Goal: Check status

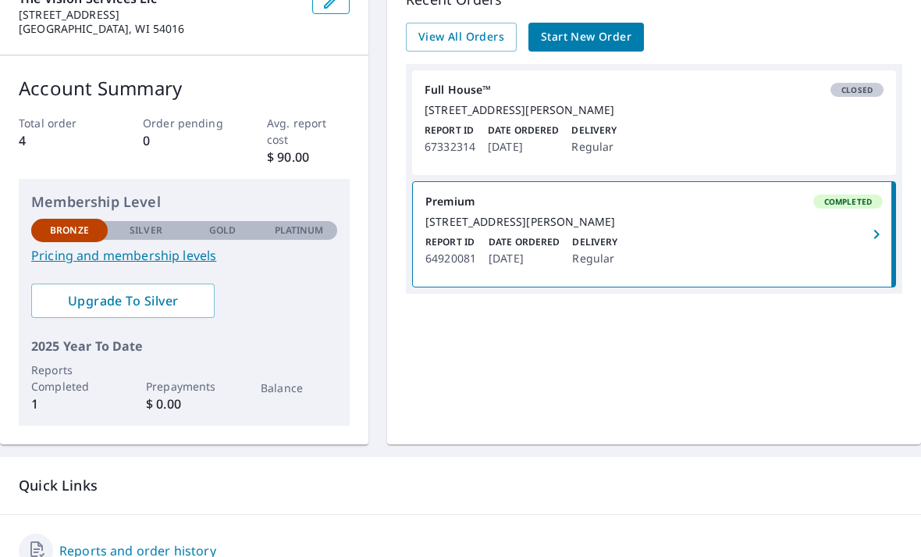
scroll to position [176, 0]
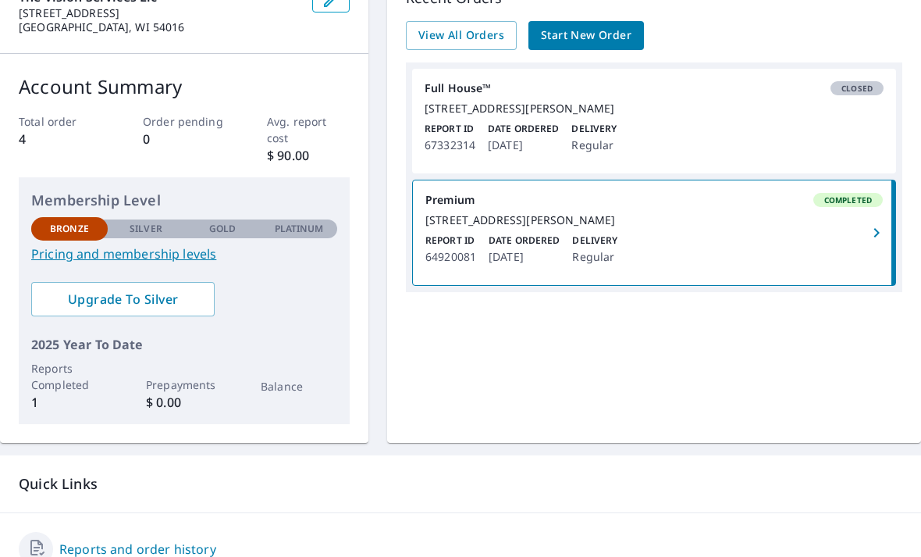
click at [692, 116] on div "[STREET_ADDRESS][PERSON_NAME]" at bounding box center [654, 108] width 459 height 14
click at [784, 116] on div "[STREET_ADDRESS][PERSON_NAME]" at bounding box center [654, 108] width 459 height 14
click at [780, 116] on div "[STREET_ADDRESS][PERSON_NAME]" at bounding box center [654, 108] width 459 height 14
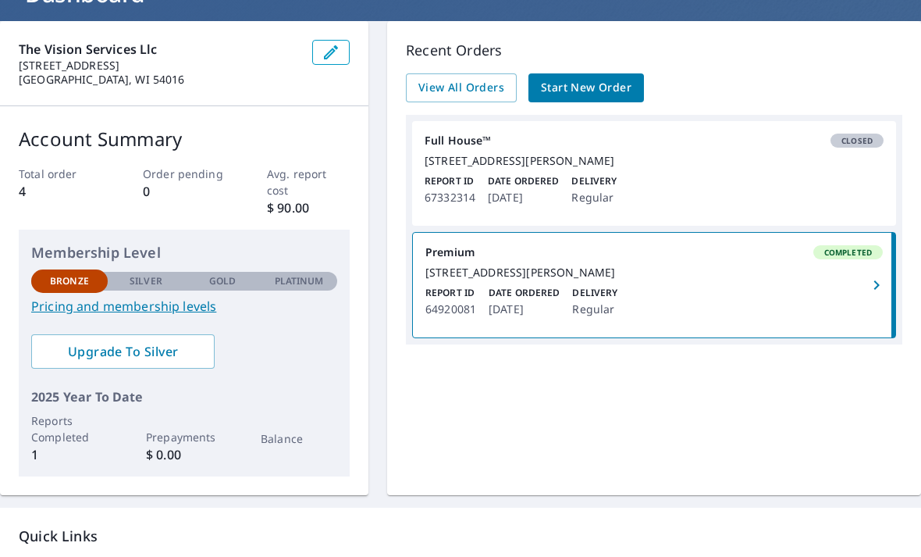
scroll to position [124, 0]
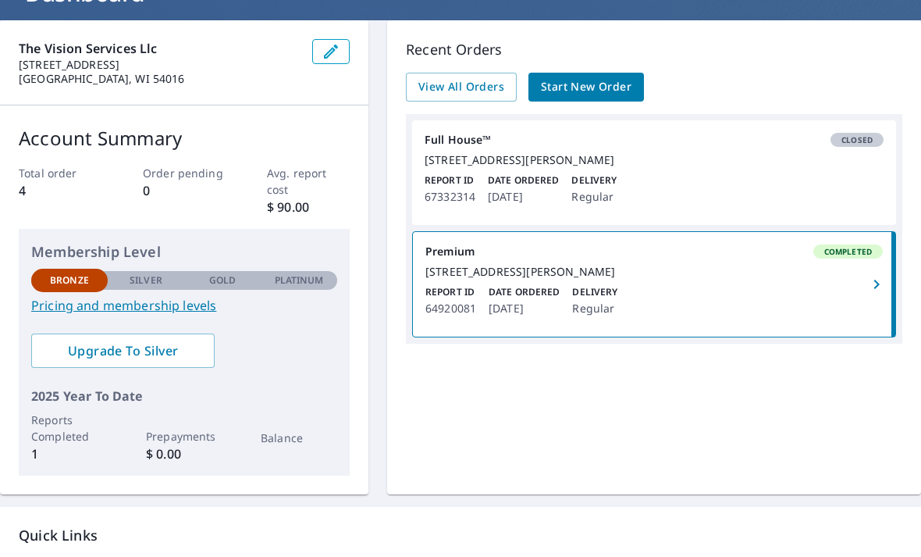
click at [626, 316] on div "Report ID 64920081 Date Ordered [DATE] Delivery Regular" at bounding box center [654, 301] width 458 height 33
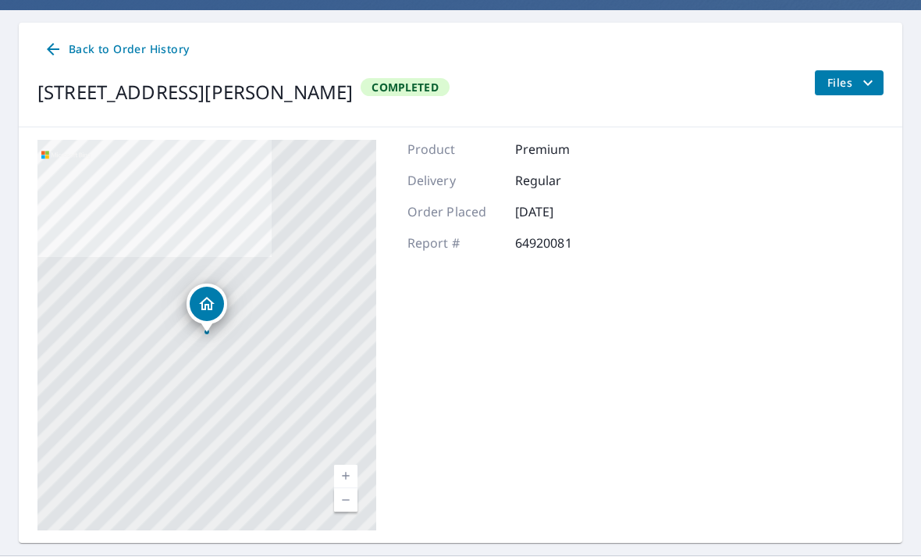
scroll to position [134, 0]
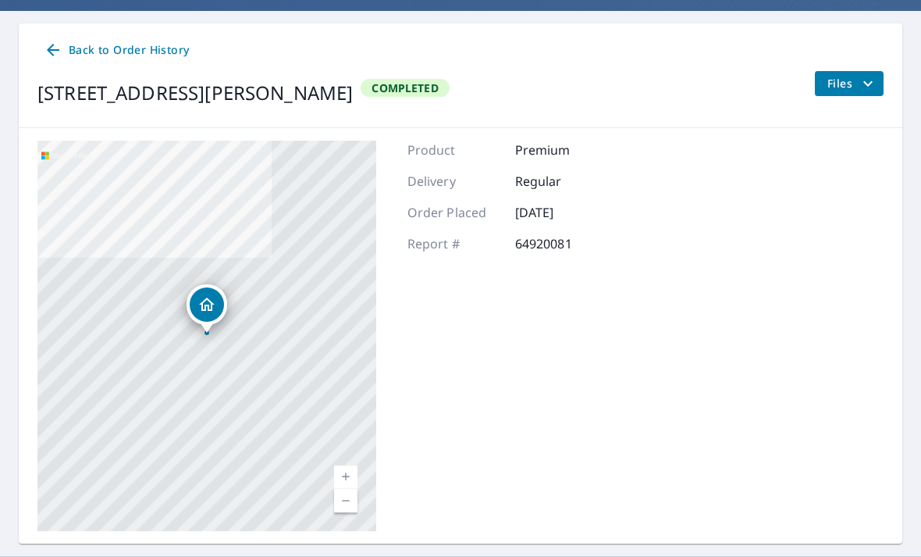
click at [103, 45] on span "Back to Order History" at bounding box center [116, 51] width 145 height 20
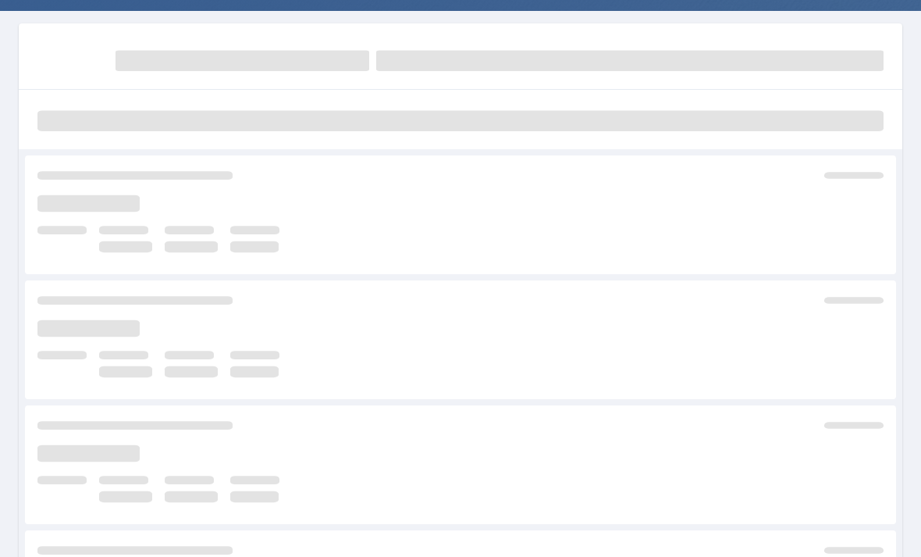
scroll to position [15, 0]
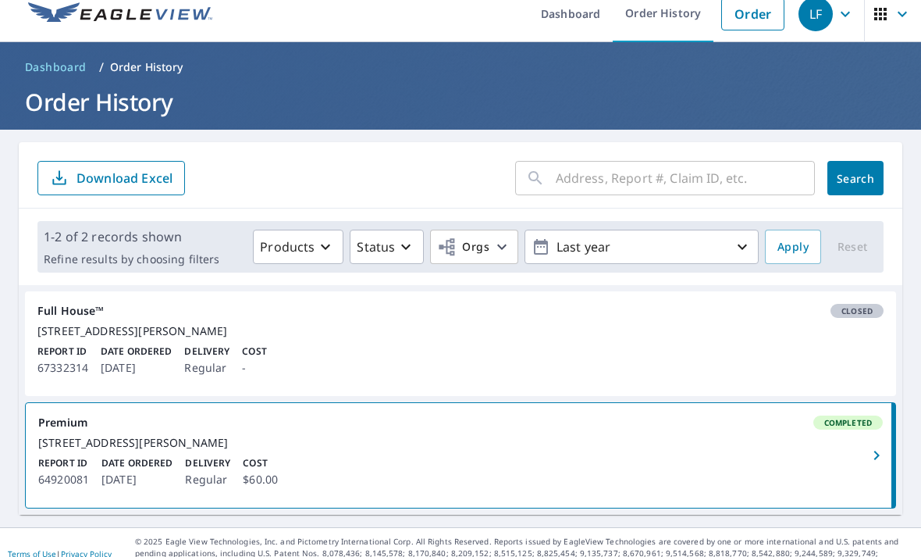
scroll to position [50, 0]
click at [759, 324] on div "[STREET_ADDRESS][PERSON_NAME]" at bounding box center [460, 331] width 846 height 14
